Goal: Information Seeking & Learning: Find specific fact

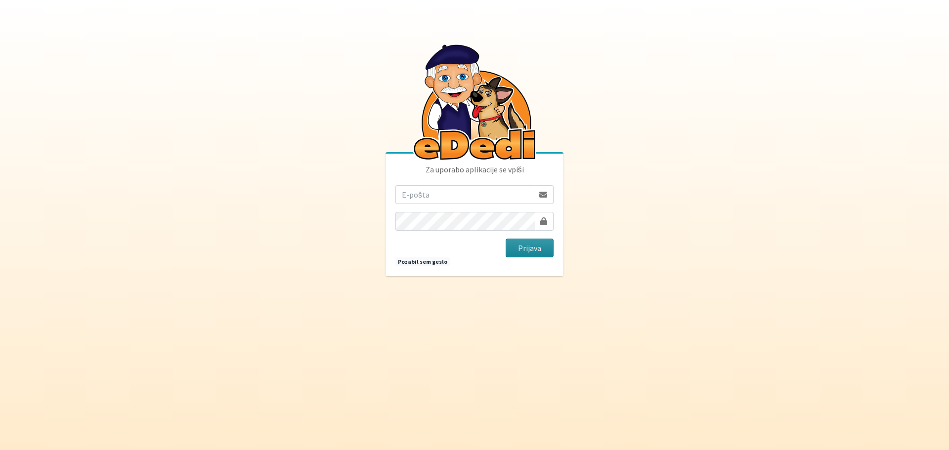
type input "[EMAIL_ADDRESS][DOMAIN_NAME]"
click at [534, 254] on button "Prijava" at bounding box center [530, 248] width 48 height 19
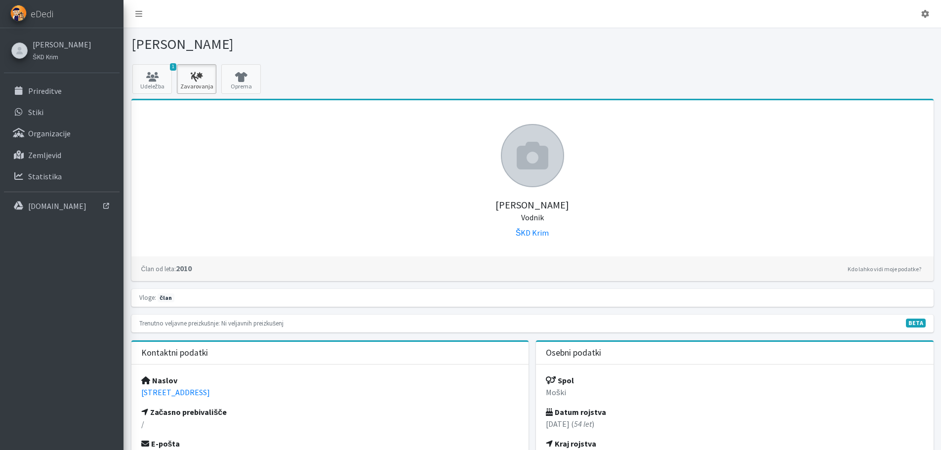
click at [198, 85] on link "Zavarovanja" at bounding box center [197, 79] width 40 height 30
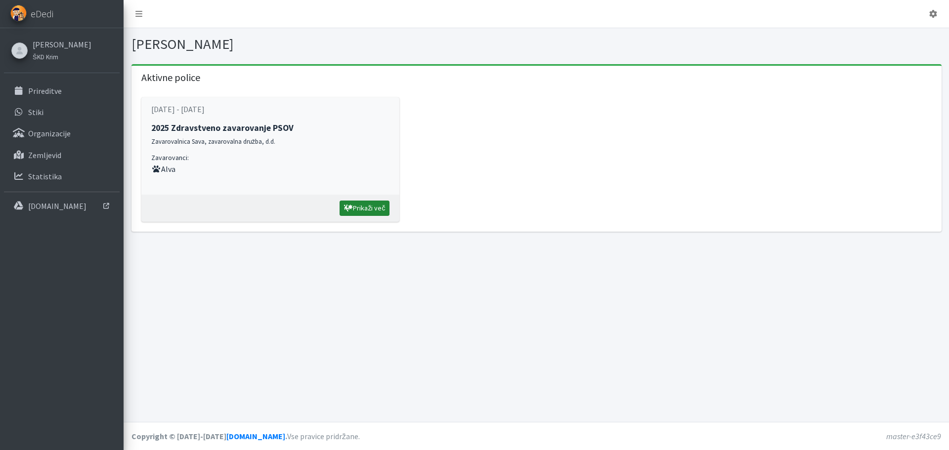
click at [373, 208] on link "Prikaži več" at bounding box center [364, 208] width 50 height 15
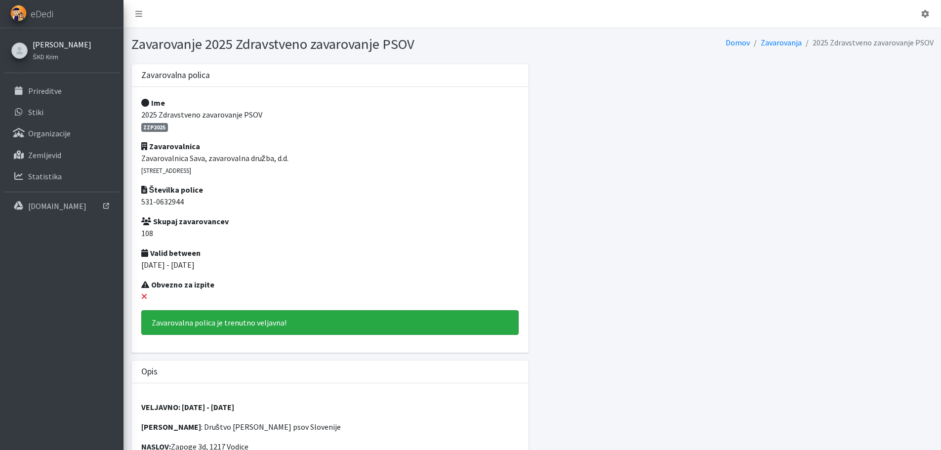
click at [50, 44] on link "Andrej Vratanar" at bounding box center [62, 45] width 59 height 12
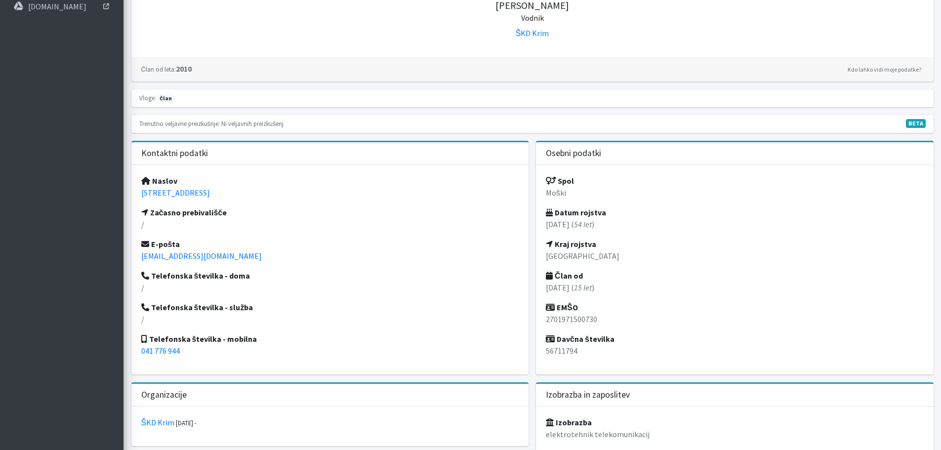
scroll to position [247, 0]
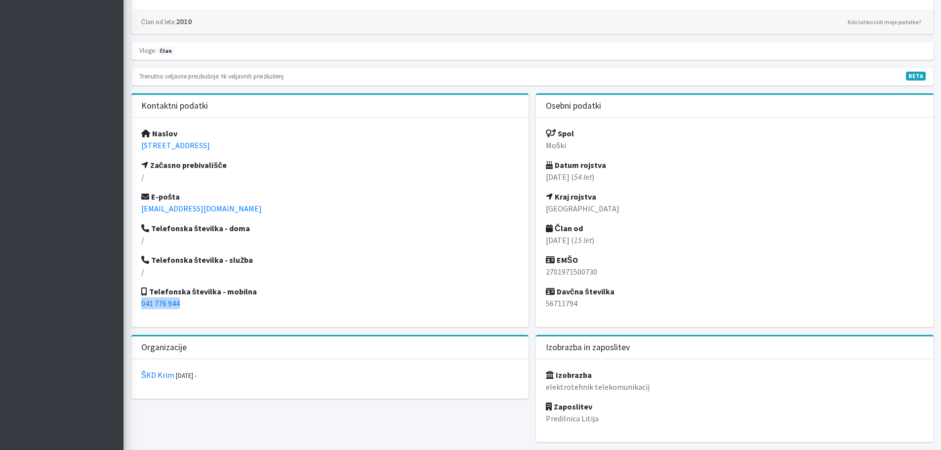
drag, startPoint x: 191, startPoint y: 306, endPoint x: 135, endPoint y: 305, distance: 55.9
click at [135, 305] on div "Naslov [STREET_ADDRESS] Začasno prebivališče / E-pošta [EMAIL_ADDRESS][DOMAIN_N…" at bounding box center [330, 223] width 398 height 210
copy link "041 776 944"
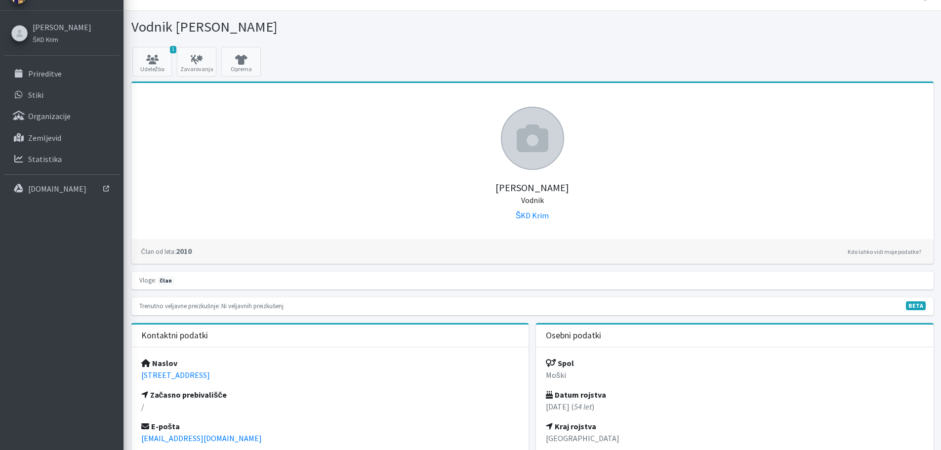
scroll to position [0, 0]
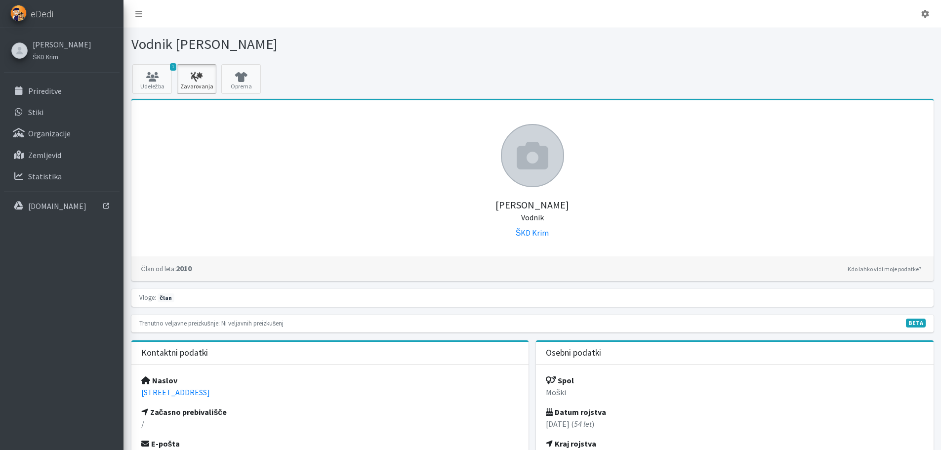
click at [190, 85] on link "Zavarovanja" at bounding box center [197, 79] width 40 height 30
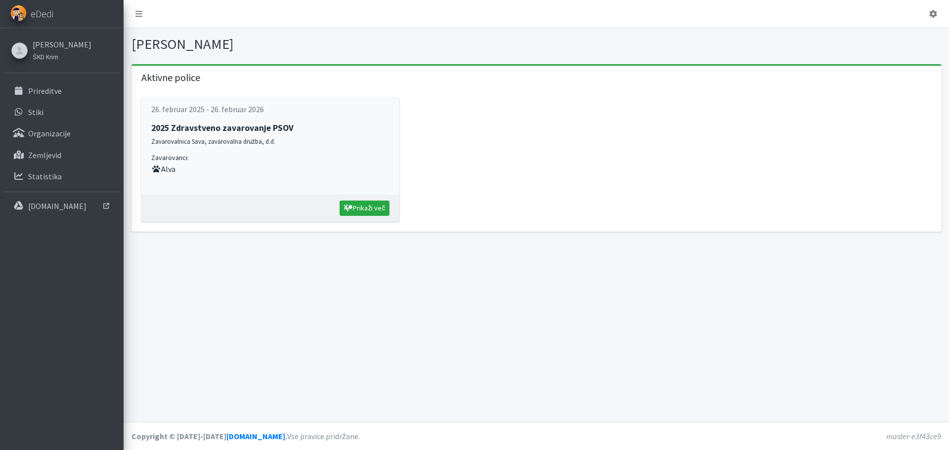
click at [237, 133] on strong "2025 Zdravstveno zavarovanje PSOV" at bounding box center [222, 128] width 142 height 11
click at [356, 202] on link "Prikaži več" at bounding box center [364, 208] width 50 height 15
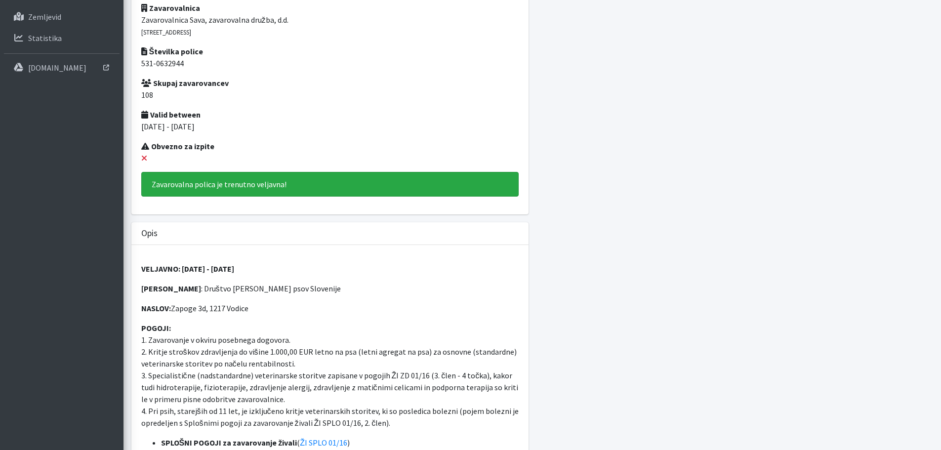
scroll to position [148, 0]
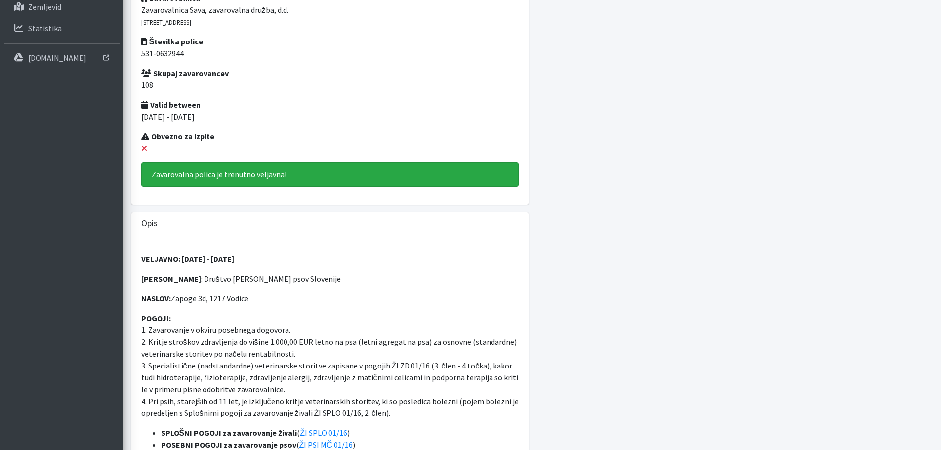
drag, startPoint x: 196, startPoint y: 280, endPoint x: 327, endPoint y: 282, distance: 131.0
click at [327, 282] on p "ZAVAROVANEC : Društvo enota reševalnih psov Slovenije" at bounding box center [330, 279] width 378 height 12
copy p "Društvo enota reševalnih psov Slovenije"
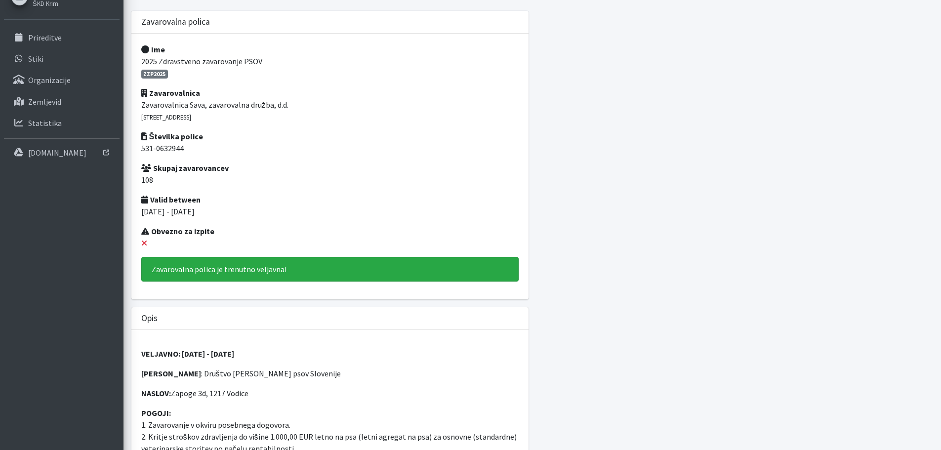
scroll to position [49, 0]
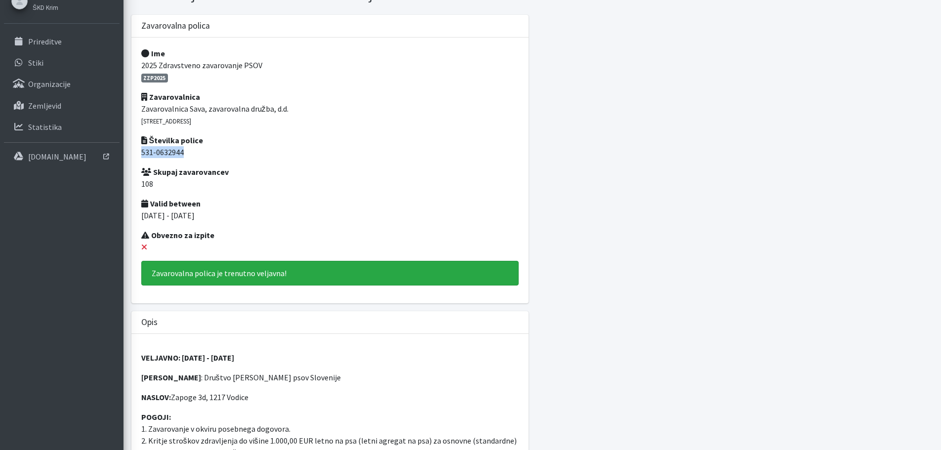
drag, startPoint x: 192, startPoint y: 150, endPoint x: 140, endPoint y: 147, distance: 51.5
click at [140, 147] on div "Ime 2025 Zdravstveno zavarovanje PSOV ZZP2025 Zavarovalnica Zavarovalnica Sava,…" at bounding box center [329, 170] width 385 height 246
copy p "531-0632944"
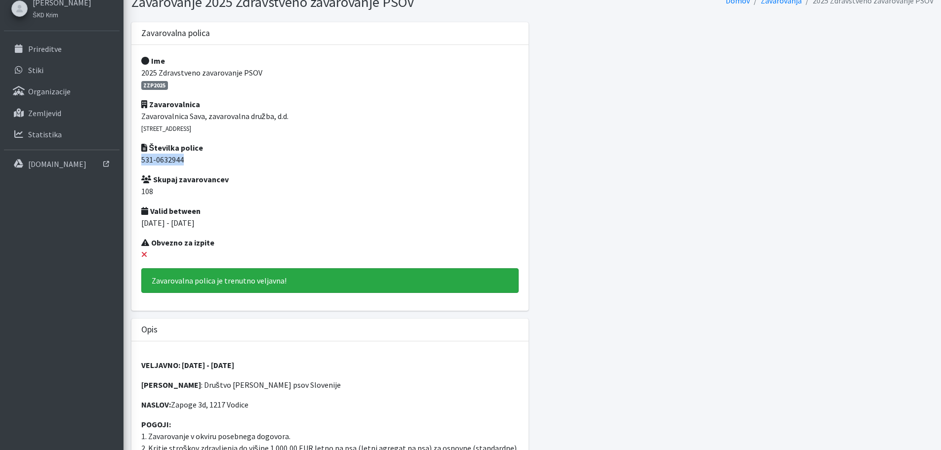
scroll to position [0, 0]
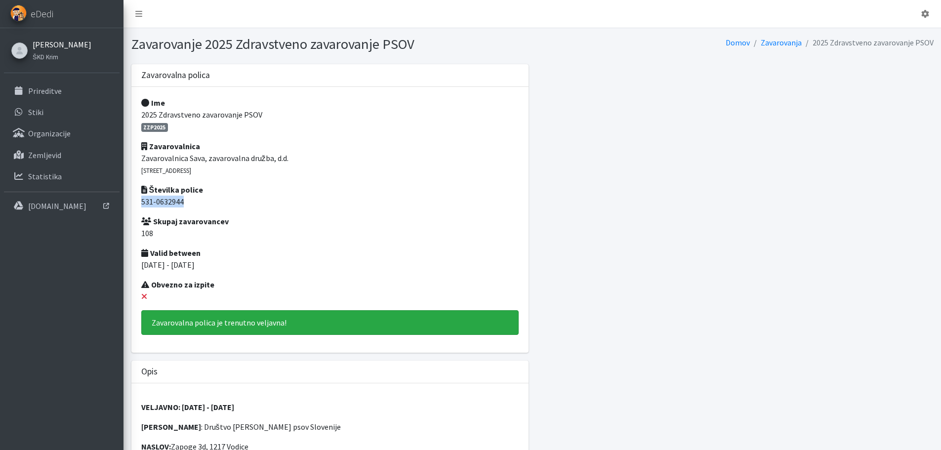
click at [52, 43] on link "[PERSON_NAME]" at bounding box center [62, 45] width 59 height 12
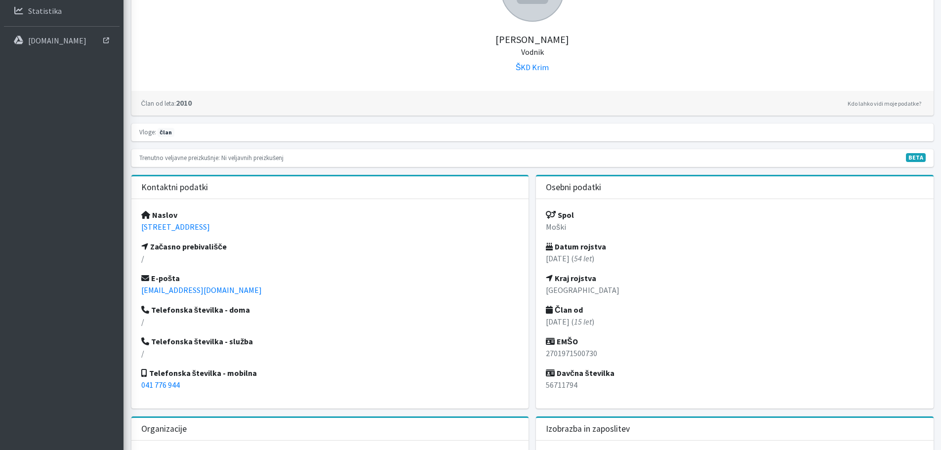
scroll to position [247, 0]
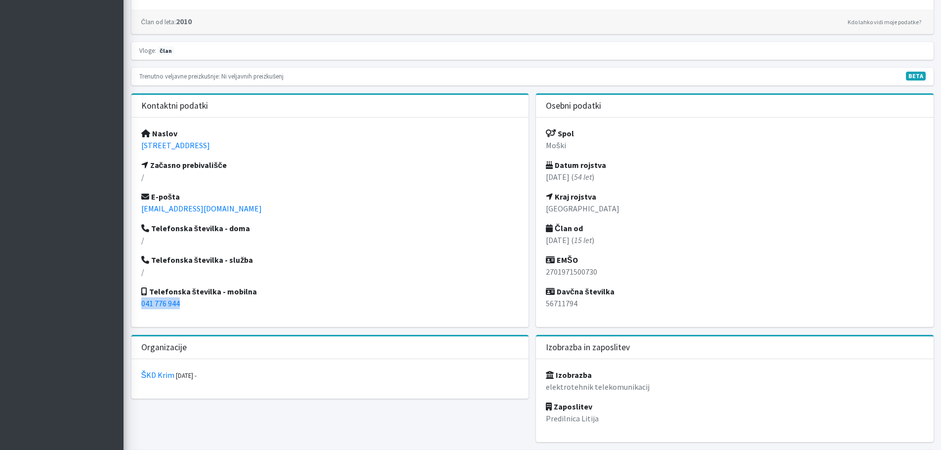
drag, startPoint x: 191, startPoint y: 307, endPoint x: 138, endPoint y: 298, distance: 53.5
click at [138, 298] on div "Naslov Športna ulica 2a, 1000 Ljubljana Začasno prebivališče / E-pošta andrej.v…" at bounding box center [330, 223] width 398 height 210
copy link "041 776 944"
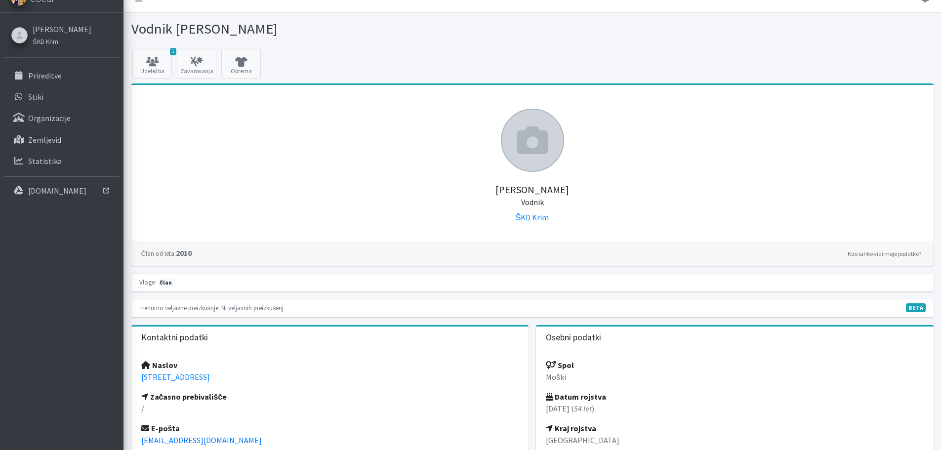
scroll to position [0, 0]
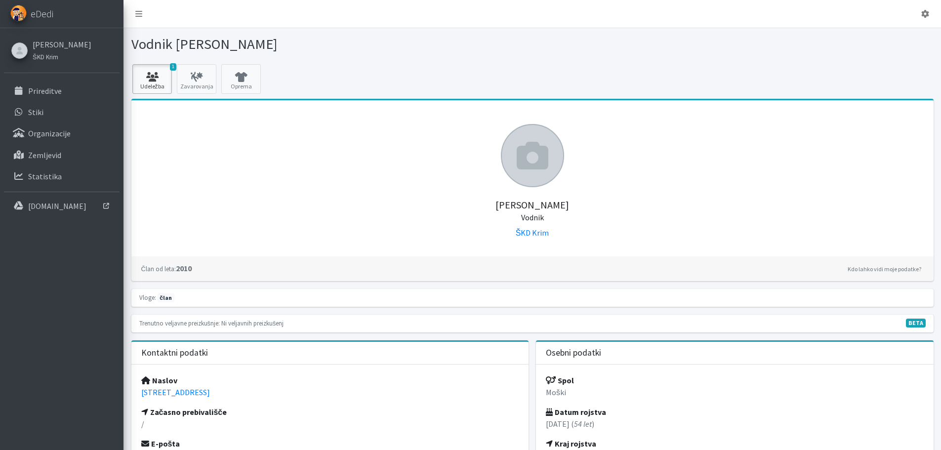
click at [153, 73] on icon at bounding box center [152, 77] width 34 height 10
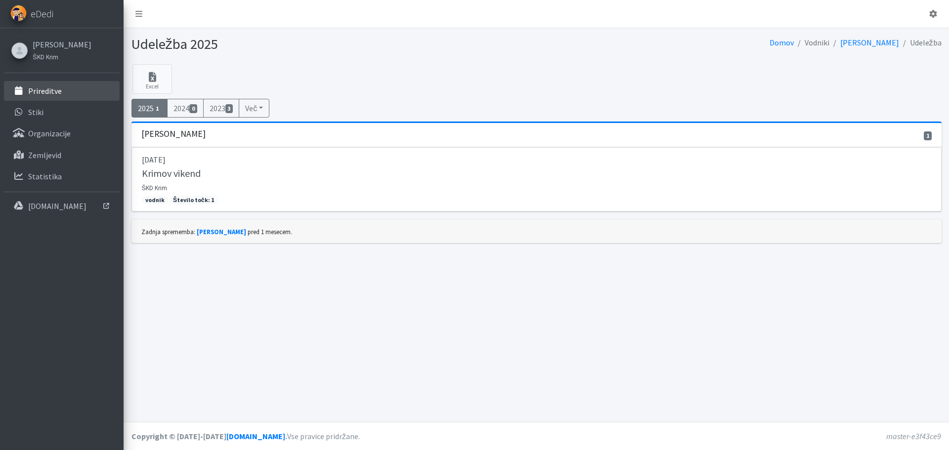
click at [54, 92] on p "Prireditve" at bounding box center [45, 91] width 34 height 10
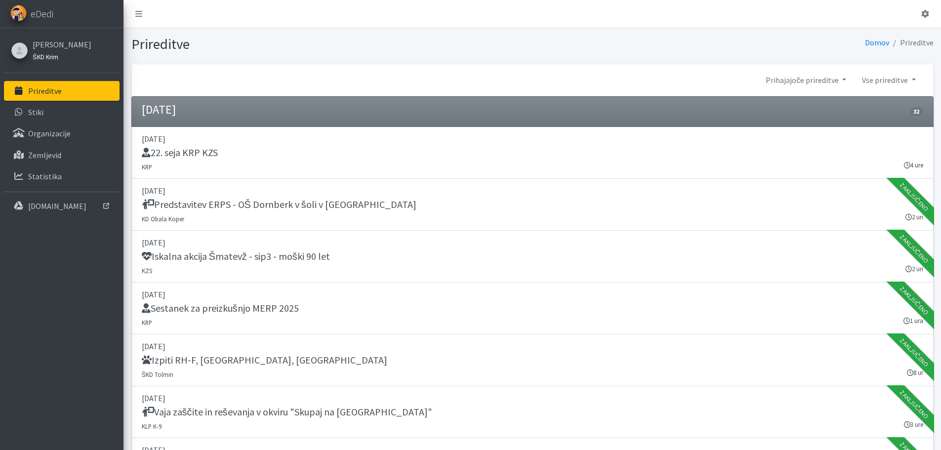
click at [63, 51] on link "ŠKD Krim" at bounding box center [62, 56] width 59 height 12
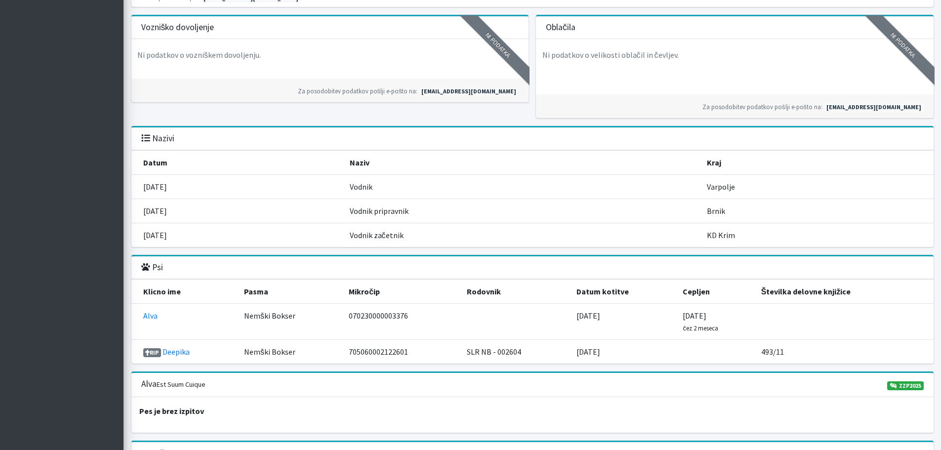
scroll to position [889, 0]
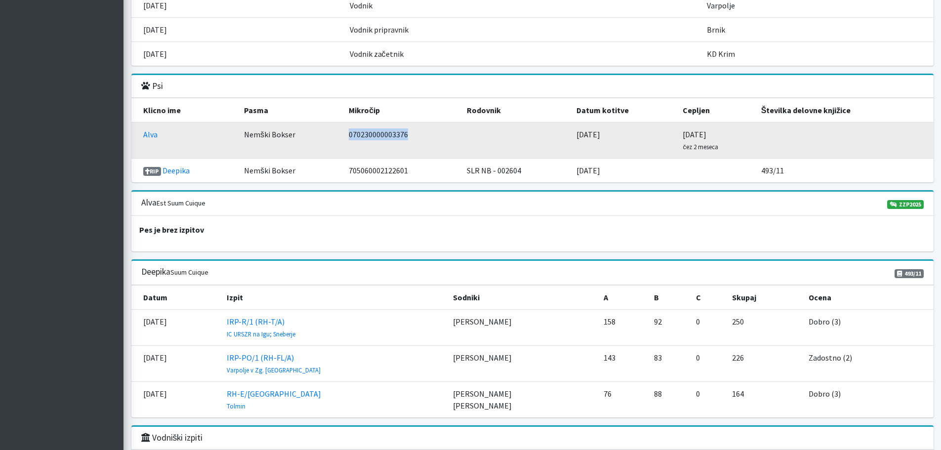
drag, startPoint x: 392, startPoint y: 136, endPoint x: 346, endPoint y: 133, distance: 46.1
click at [346, 133] on td "070230000003376" at bounding box center [402, 141] width 118 height 36
copy td "070230000003376"
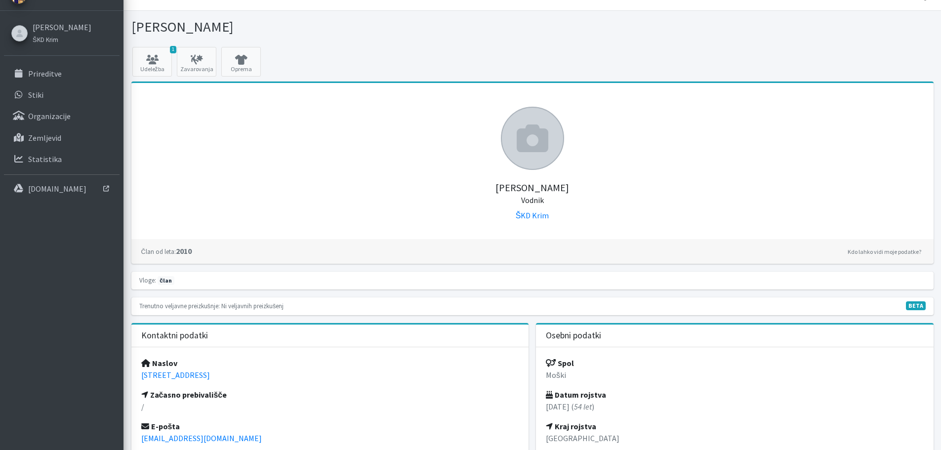
scroll to position [0, 0]
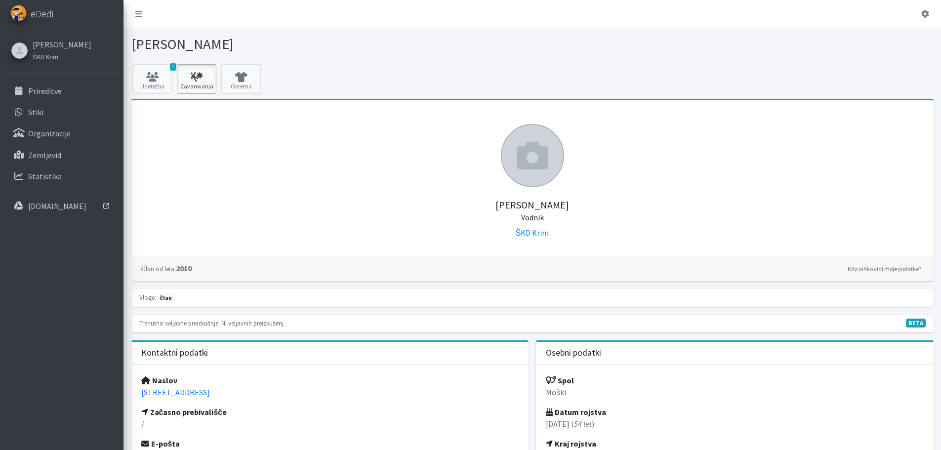
click at [207, 84] on link "Zavarovanja" at bounding box center [197, 79] width 40 height 30
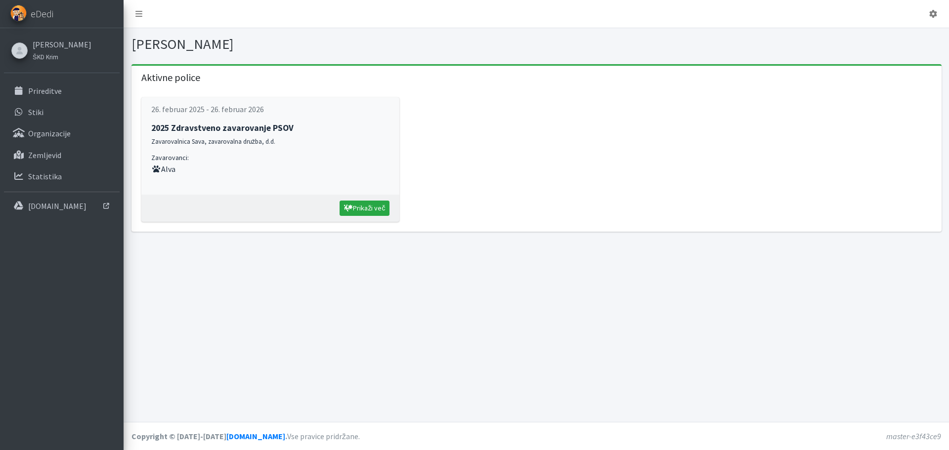
click at [223, 132] on strong "2025 Zdravstveno zavarovanje PSOV" at bounding box center [222, 128] width 142 height 11
click at [363, 204] on link "Prikaži več" at bounding box center [364, 208] width 50 height 15
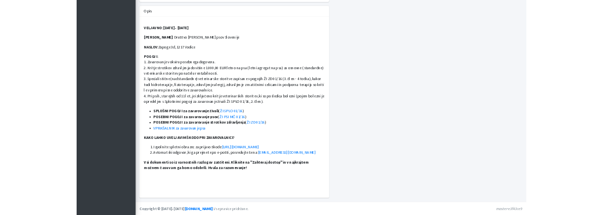
scroll to position [349, 0]
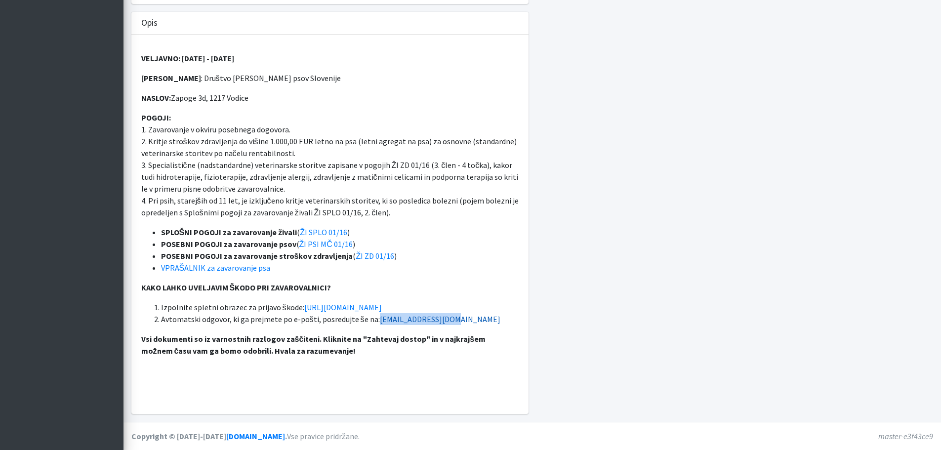
drag, startPoint x: 453, startPoint y: 320, endPoint x: 374, endPoint y: 324, distance: 79.1
click at [374, 324] on li "Avtomatski odgovor, ki ga prejmete po e-pošti, posredujte še na: [EMAIL_ADDRESS…" at bounding box center [340, 319] width 358 height 12
copy link "[EMAIL_ADDRESS][DOMAIN_NAME]"
